Goal: Find specific fact: Find specific page/section

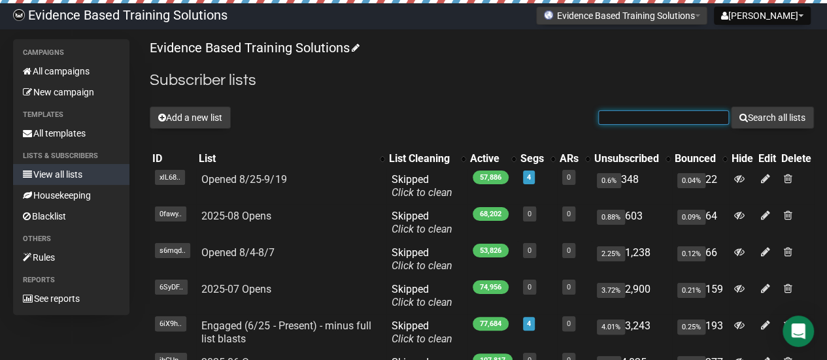
click at [702, 110] on input "text" at bounding box center [663, 117] width 131 height 14
paste input "[EMAIL_ADDRESS][DOMAIN_NAME]"
type input "[EMAIL_ADDRESS][DOMAIN_NAME]"
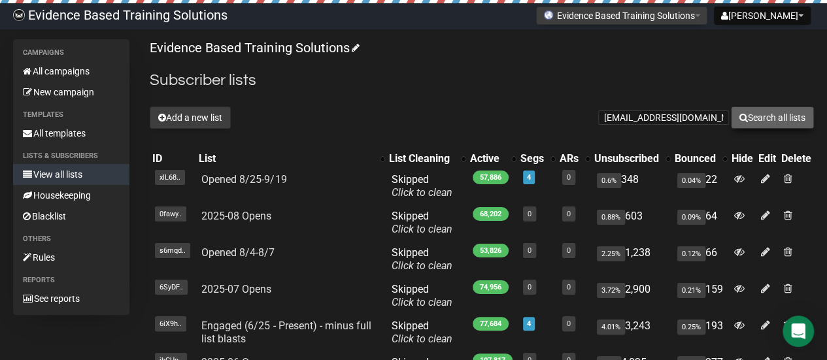
click at [761, 109] on button "Search all lists" at bounding box center [772, 118] width 83 height 22
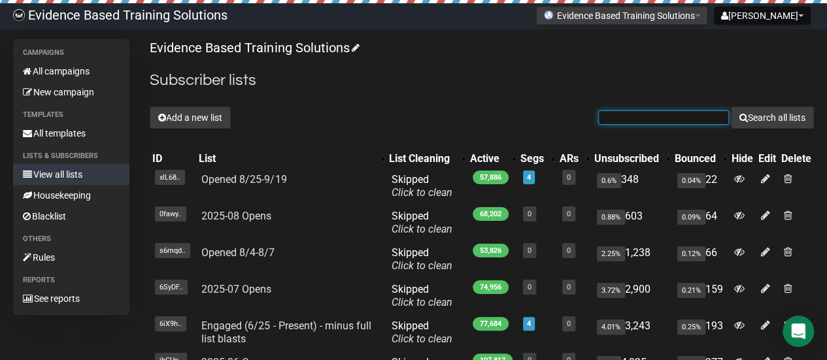
click at [639, 122] on input "text" at bounding box center [663, 117] width 131 height 14
paste input "[EMAIL_ADDRESS][DOMAIN_NAME]"
type input "[EMAIL_ADDRESS][DOMAIN_NAME]"
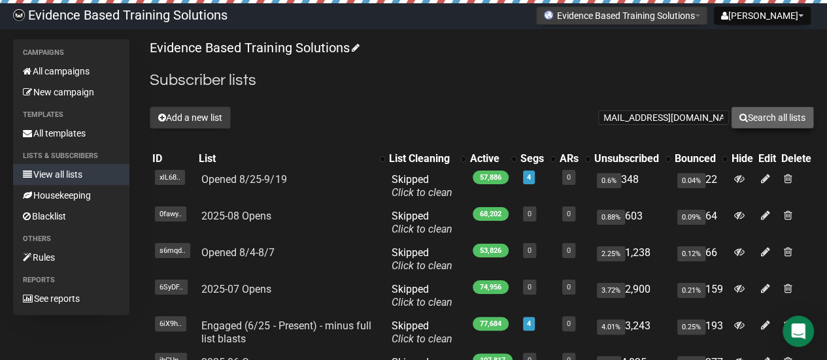
scroll to position [0, 0]
click at [774, 112] on button "Search all lists" at bounding box center [772, 118] width 83 height 22
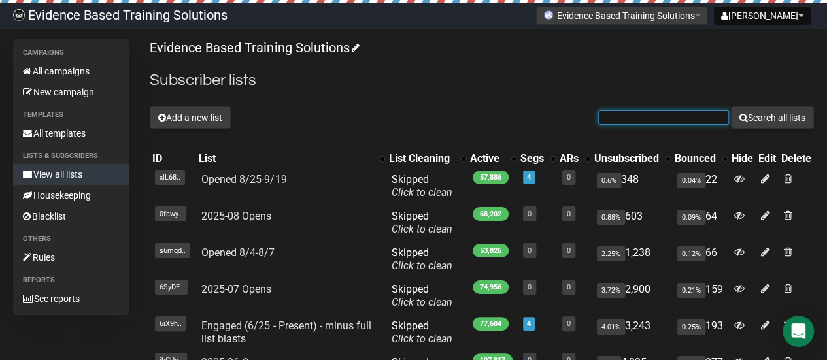
drag, startPoint x: 0, startPoint y: 0, endPoint x: 692, endPoint y: 122, distance: 702.3
click at [692, 122] on input "text" at bounding box center [663, 117] width 131 height 14
paste input "eleasbailey@gmail.com"
type input "eleasbailey@gmail.com"
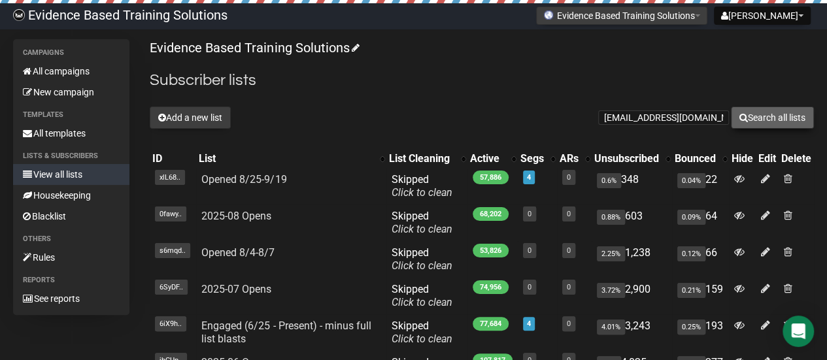
click at [775, 122] on button "Search all lists" at bounding box center [772, 118] width 83 height 22
